Goal: Information Seeking & Learning: Compare options

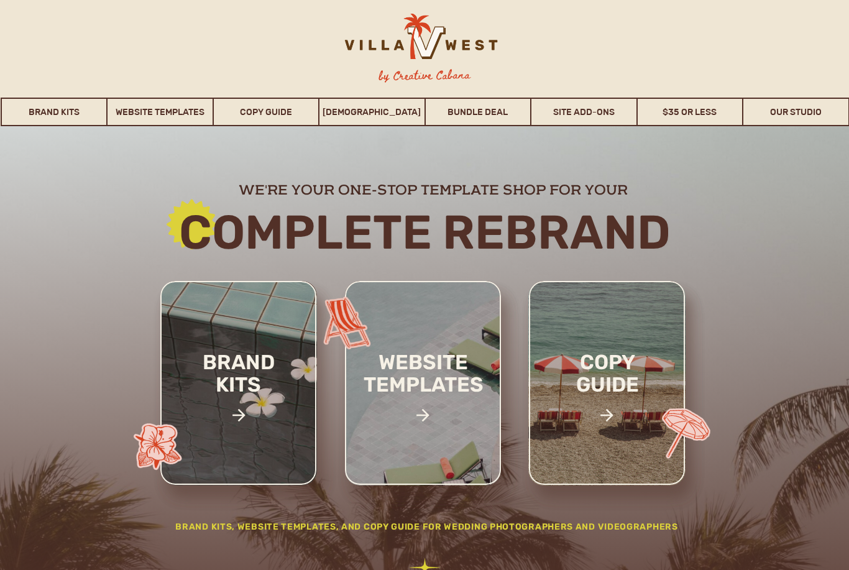
click at [172, 100] on link "Website Templates" at bounding box center [160, 112] width 105 height 29
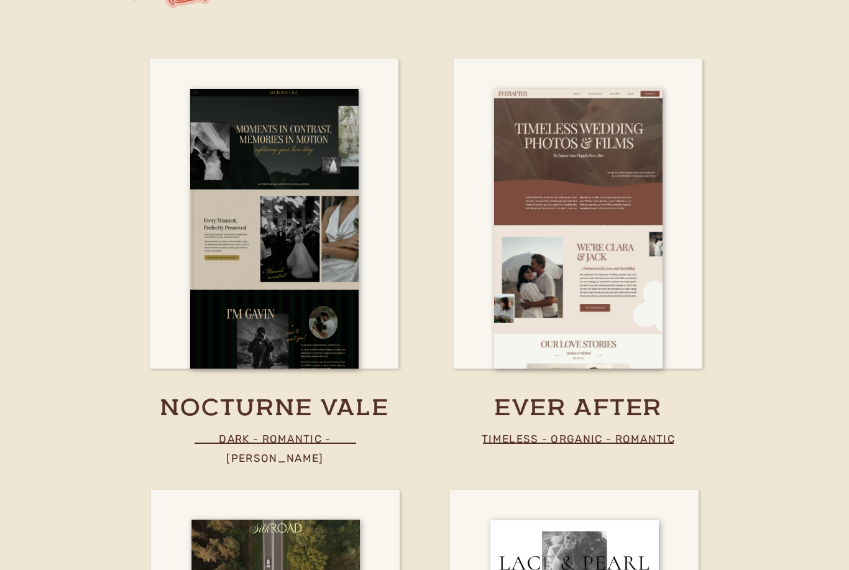
scroll to position [3737, 0]
click at [297, 137] on div at bounding box center [274, 229] width 169 height 280
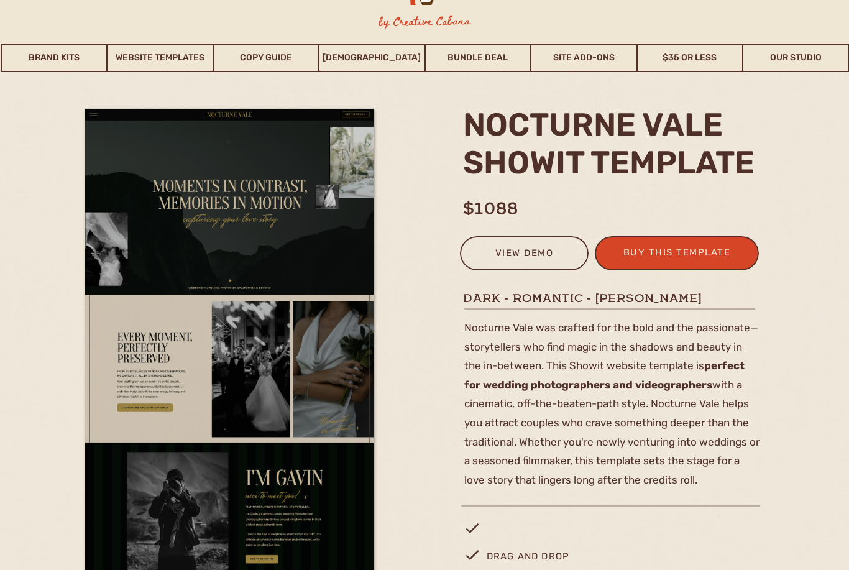
scroll to position [54, 0]
click at [524, 260] on div "view demo" at bounding box center [524, 255] width 113 height 21
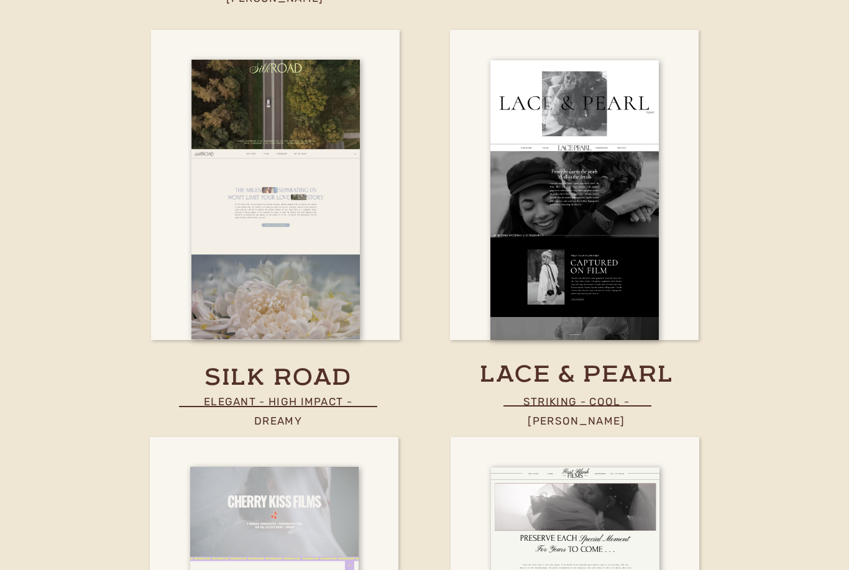
scroll to position [4200, 0]
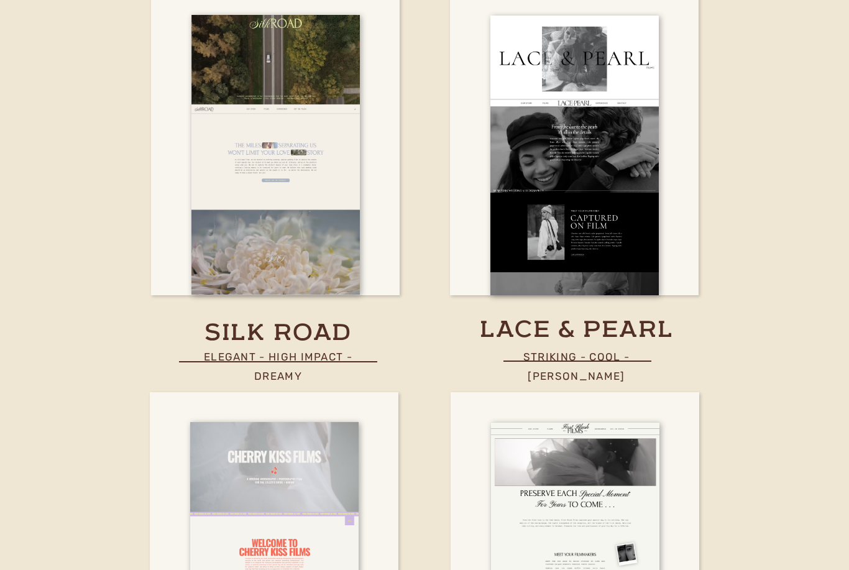
scroll to position [4242, 0]
click at [614, 85] on div at bounding box center [575, 155] width 169 height 280
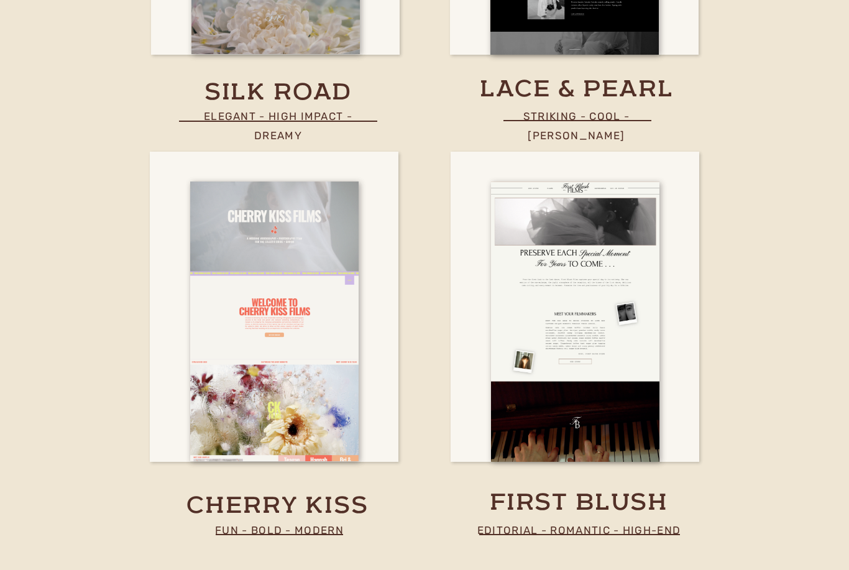
scroll to position [4482, 0]
click at [625, 325] on div at bounding box center [575, 323] width 169 height 280
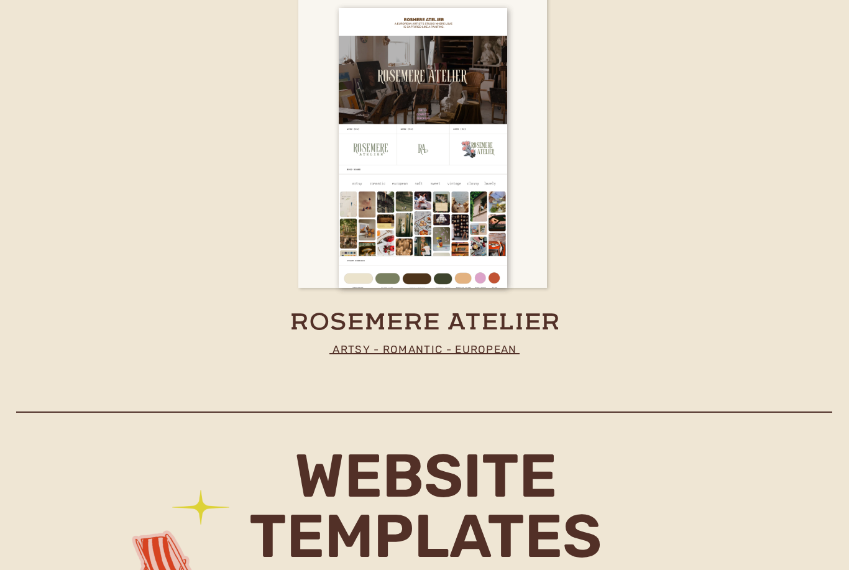
scroll to position [3121, 0]
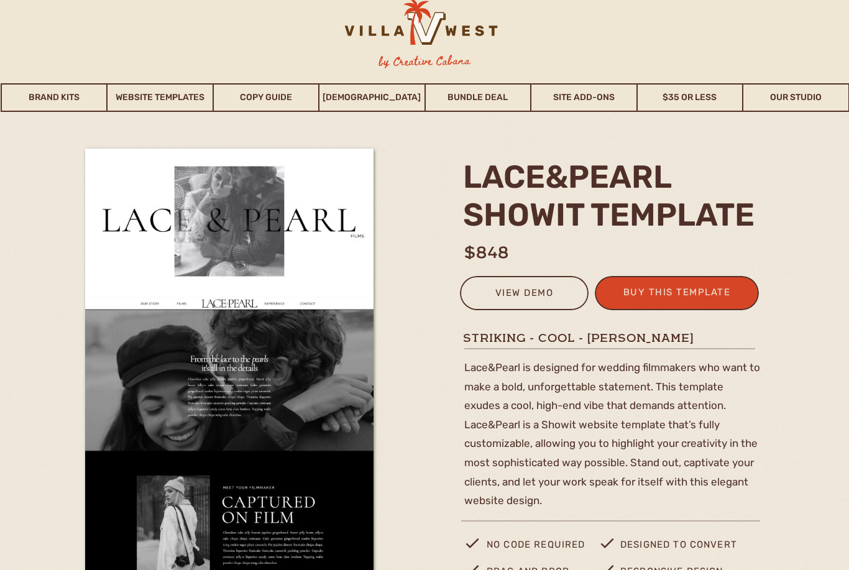
scroll to position [16, 0]
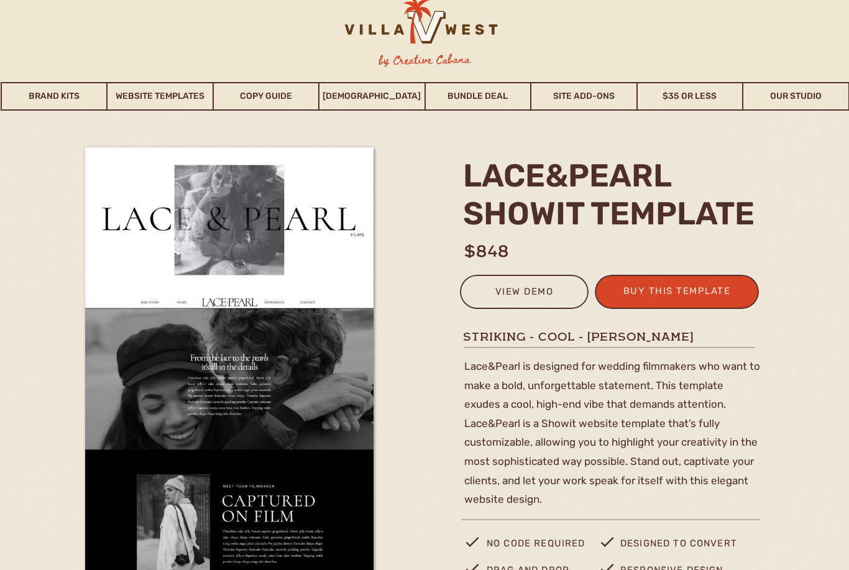
click at [535, 294] on div "view demo" at bounding box center [524, 294] width 113 height 21
